Goal: Task Accomplishment & Management: Use online tool/utility

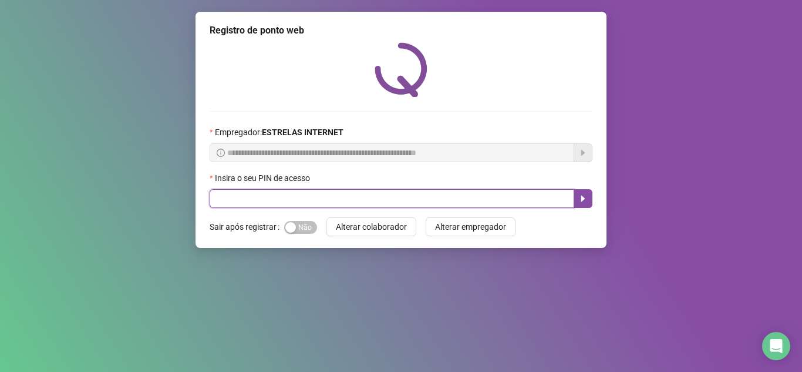
click at [231, 198] on input "text" at bounding box center [392, 198] width 365 height 19
type input "*****"
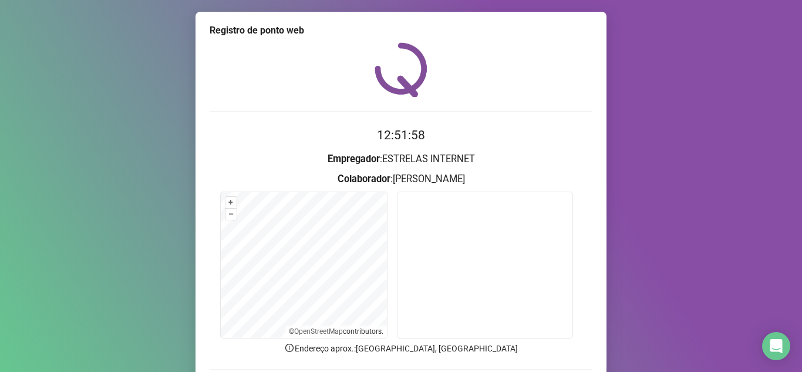
scroll to position [59, 0]
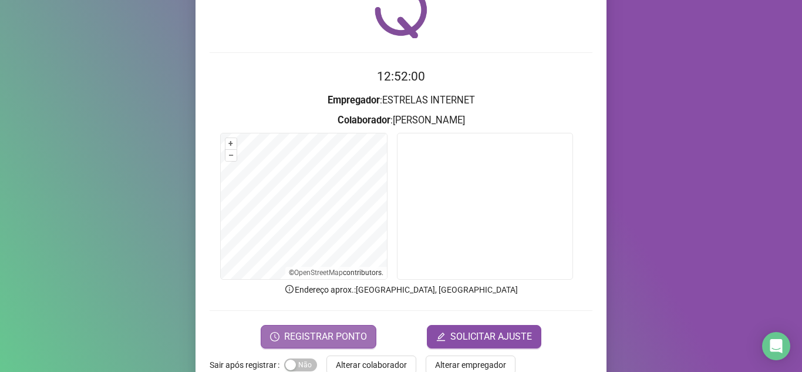
click at [314, 331] on span "REGISTRAR PONTO" at bounding box center [325, 336] width 83 height 14
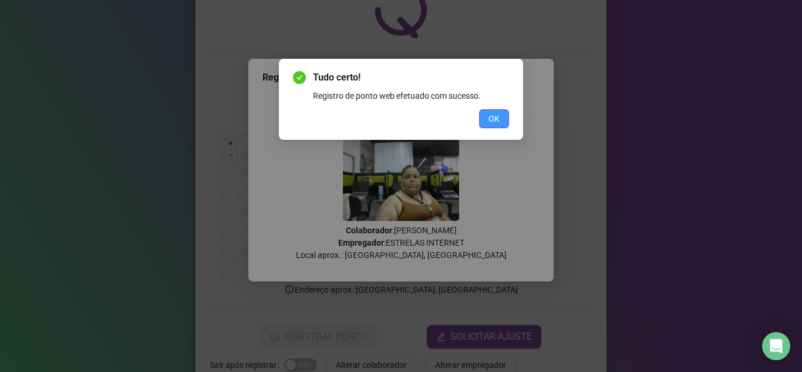
click at [502, 117] on button "OK" at bounding box center [494, 118] width 30 height 19
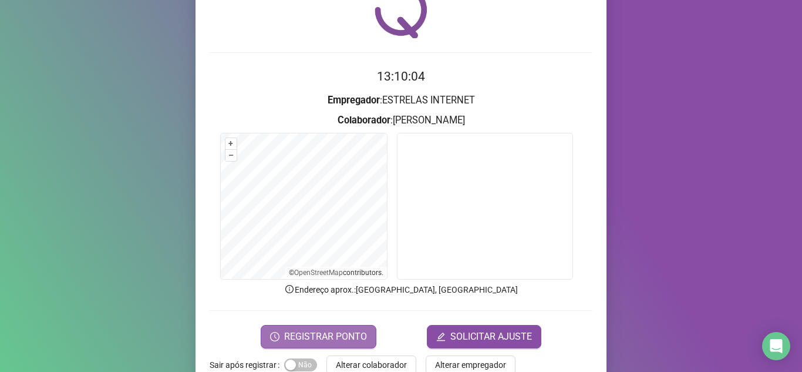
click at [303, 338] on span "REGISTRAR PONTO" at bounding box center [325, 336] width 83 height 14
